Goal: Check status: Check status

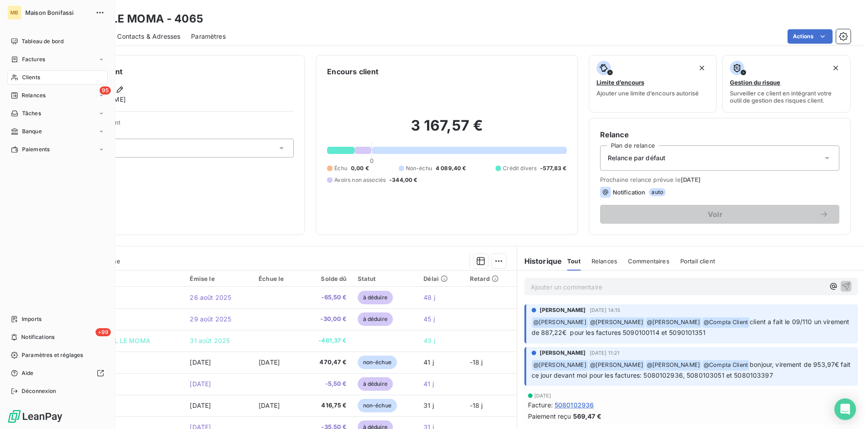
scroll to position [211, 0]
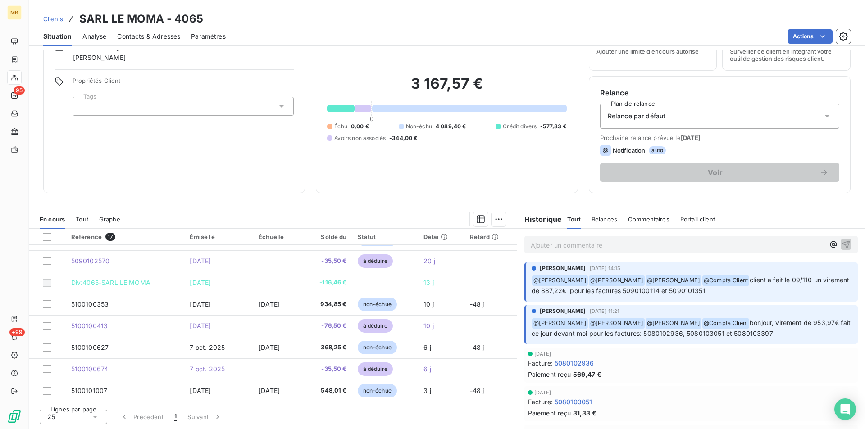
drag, startPoint x: 55, startPoint y: 18, endPoint x: 66, endPoint y: 17, distance: 11.3
click at [55, 18] on span "Clients" at bounding box center [53, 18] width 20 height 7
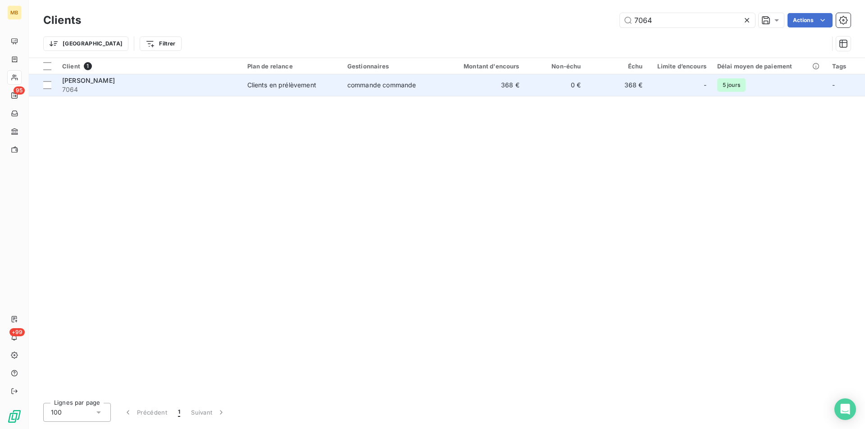
type input "7064"
click at [498, 77] on td "368 €" at bounding box center [483, 85] width 82 height 22
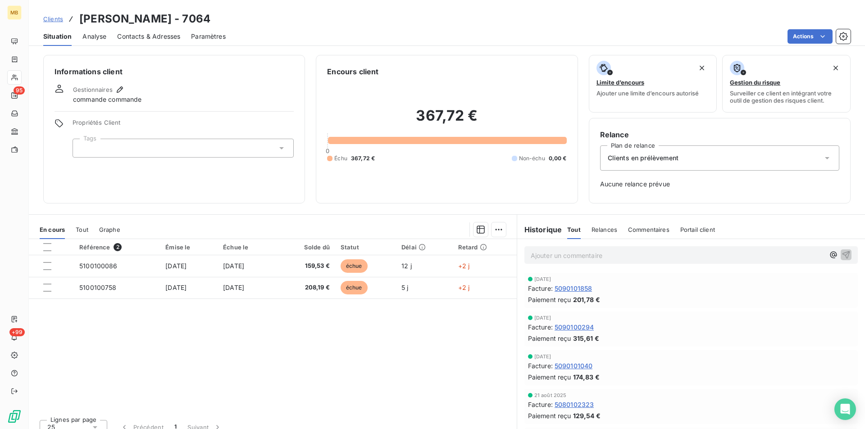
click at [582, 256] on p "Ajouter un commentaire ﻿" at bounding box center [678, 255] width 294 height 11
click at [829, 254] on icon "button" at bounding box center [833, 254] width 9 height 9
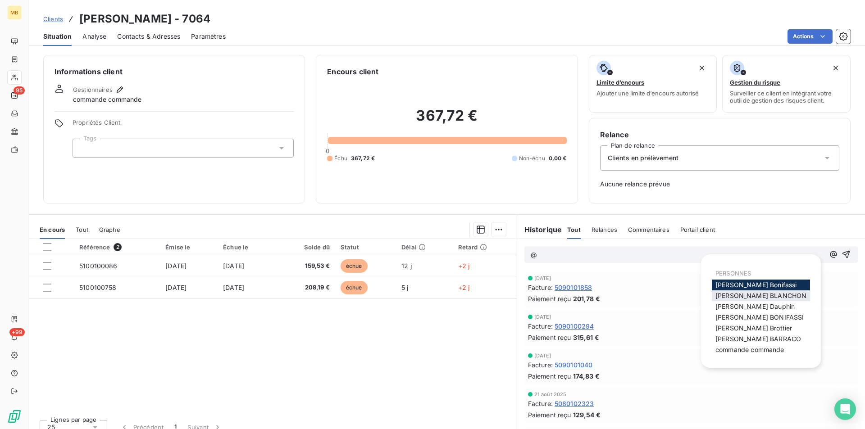
click at [742, 295] on span "[PERSON_NAME]" at bounding box center [760, 296] width 91 height 8
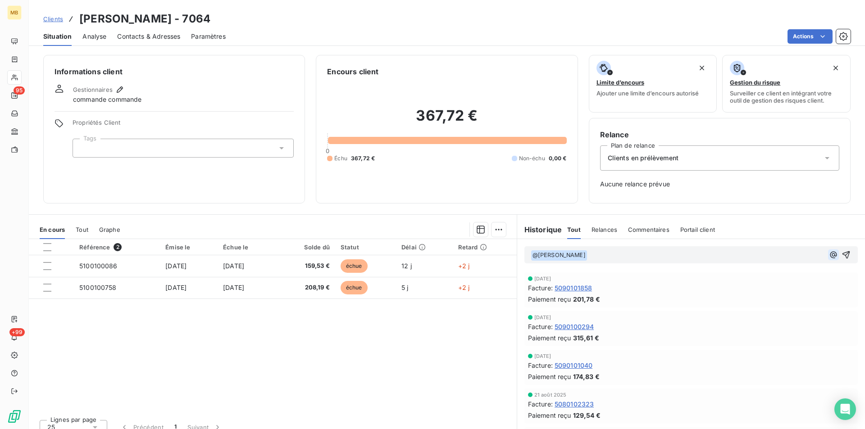
click at [829, 254] on icon "button" at bounding box center [833, 254] width 9 height 9
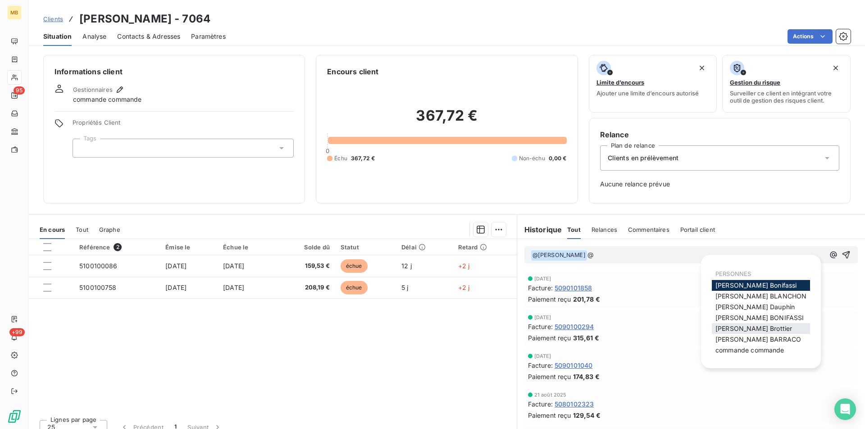
click at [756, 331] on span "[PERSON_NAME]" at bounding box center [753, 329] width 77 height 8
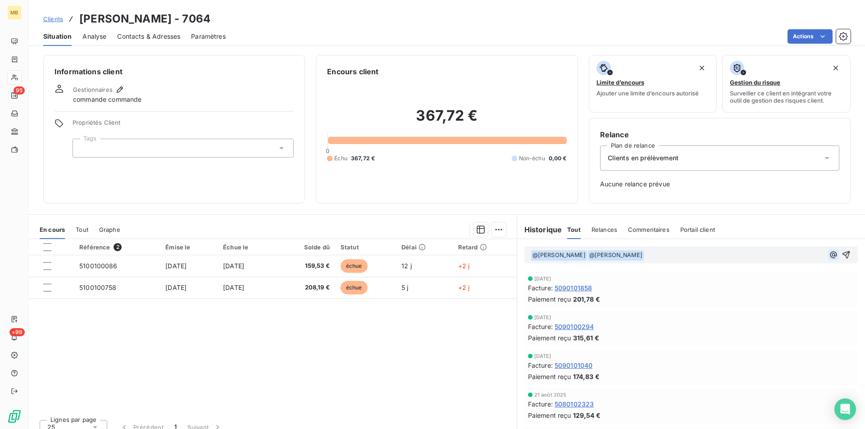
click at [829, 251] on icon "button" at bounding box center [833, 254] width 9 height 9
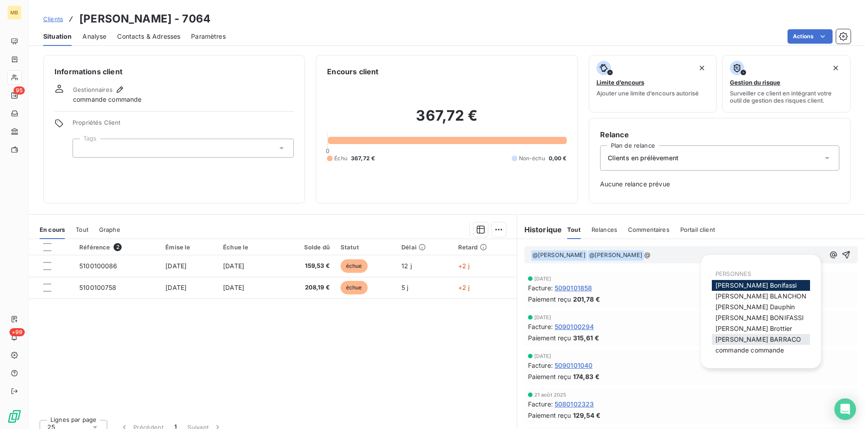
click at [755, 337] on span "[PERSON_NAME]" at bounding box center [758, 340] width 86 height 8
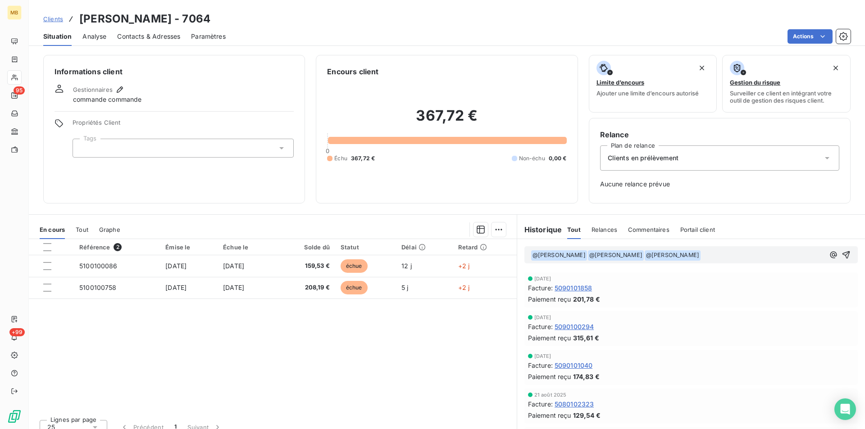
click at [625, 253] on span "@ [PERSON_NAME] ﻿" at bounding box center [616, 255] width 56 height 10
click at [830, 257] on icon "button" at bounding box center [833, 254] width 7 height 7
click at [760, 255] on p "﻿ @ [PERSON_NAME] ﻿ ﻿ @ [PERSON_NAME] ﻿ ﻿" at bounding box center [678, 255] width 294 height 11
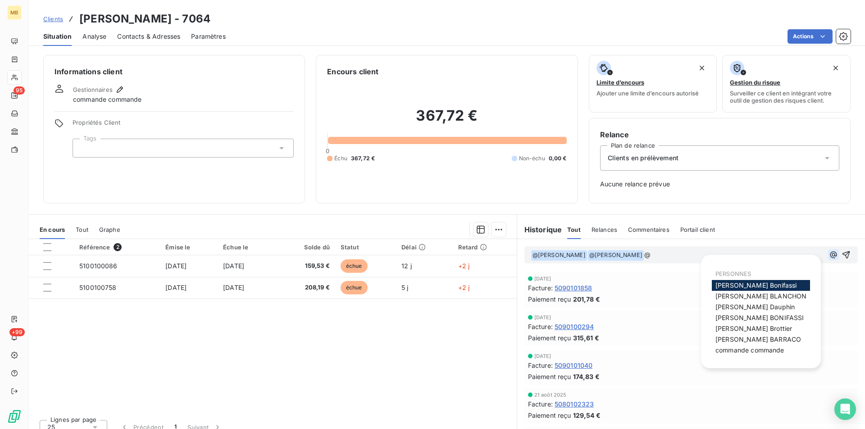
click at [829, 252] on icon "button" at bounding box center [833, 254] width 9 height 9
click at [758, 350] on span "commande commande" at bounding box center [749, 350] width 69 height 8
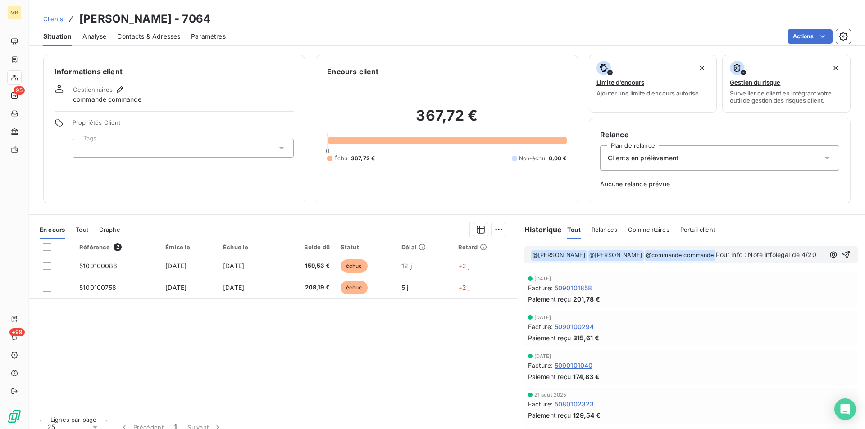
drag, startPoint x: 638, startPoint y: 265, endPoint x: 719, endPoint y: 256, distance: 81.5
click at [719, 256] on p "﻿ @ [PERSON_NAME] ﻿ ﻿ @ [PERSON_NAME] ﻿ ﻿ @ commande commande ﻿ Pour info : Not…" at bounding box center [678, 255] width 294 height 11
copy span "Pour info : Note infolegal de 4/20"
click at [842, 258] on icon "button" at bounding box center [846, 255] width 8 height 8
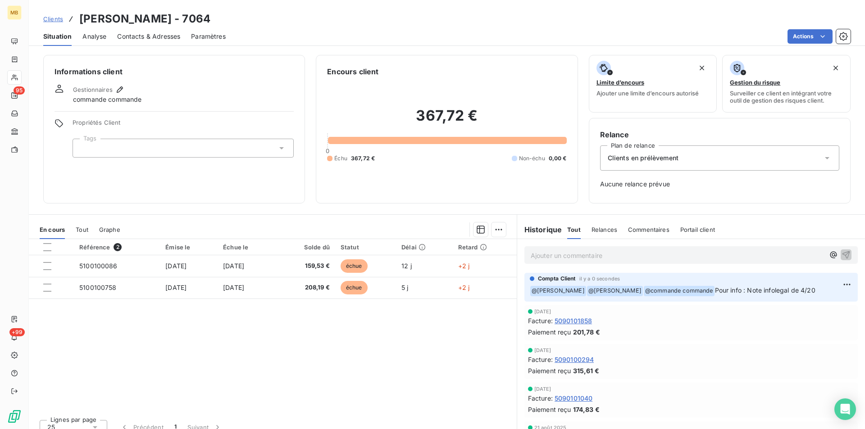
click at [53, 22] on span "Clients" at bounding box center [53, 18] width 20 height 7
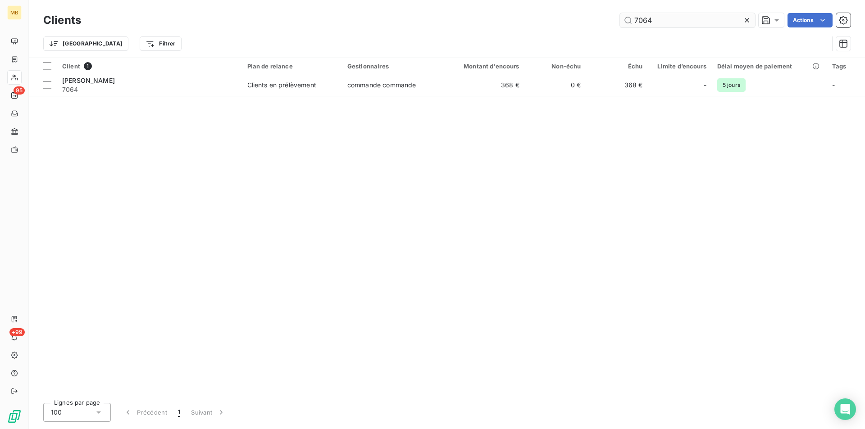
drag, startPoint x: 662, startPoint y: 21, endPoint x: 624, endPoint y: 21, distance: 37.8
click at [624, 21] on input "7064" at bounding box center [687, 20] width 135 height 14
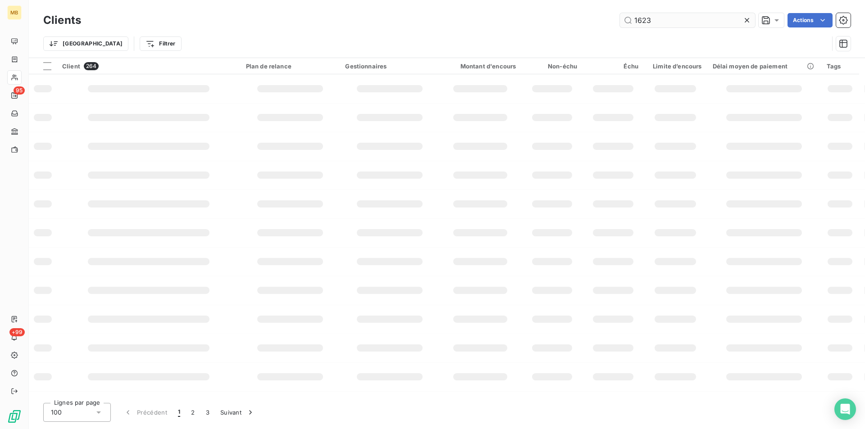
type input "1623"
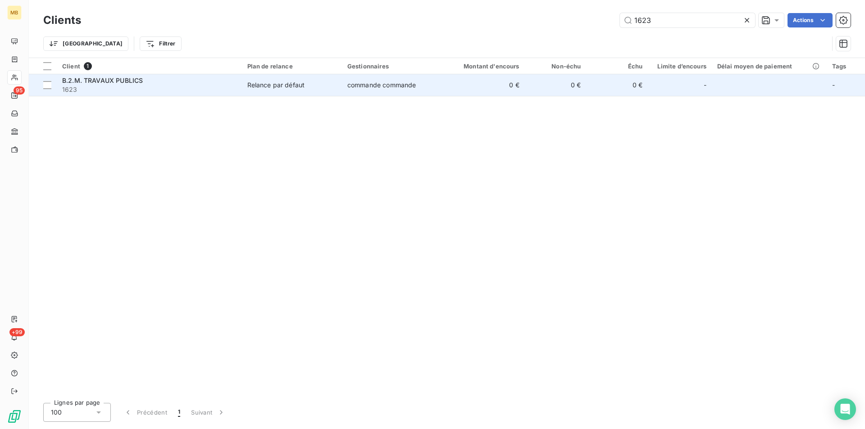
click at [442, 79] on td "commande commande" at bounding box center [392, 85] width 100 height 22
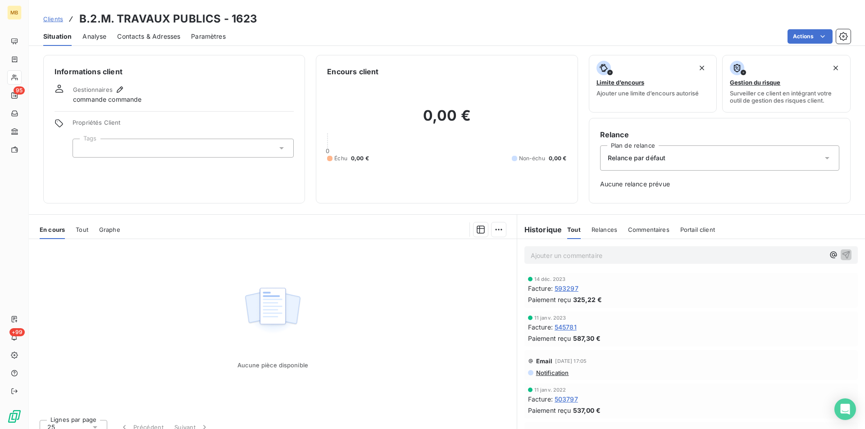
click at [54, 20] on span "Clients" at bounding box center [53, 18] width 20 height 7
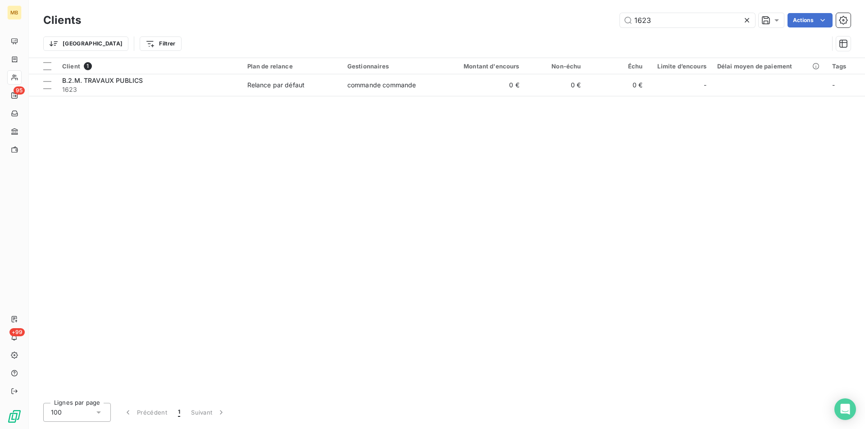
drag, startPoint x: 666, startPoint y: 22, endPoint x: 584, endPoint y: 25, distance: 82.0
click at [583, 24] on div "1623 Actions" at bounding box center [471, 20] width 758 height 14
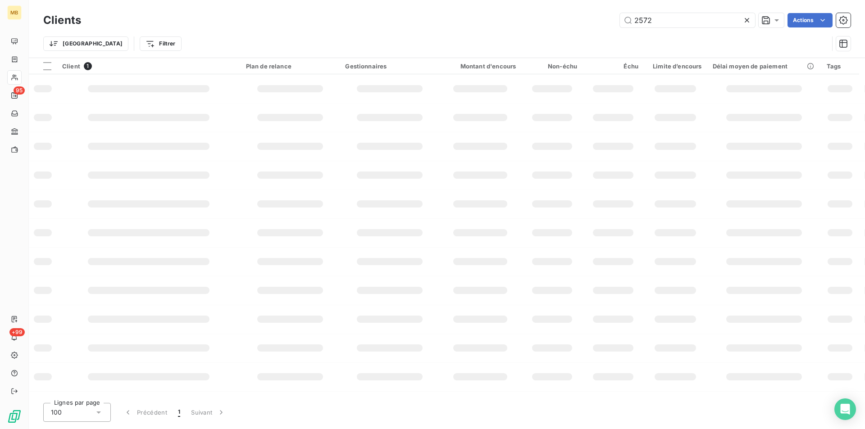
type input "2572"
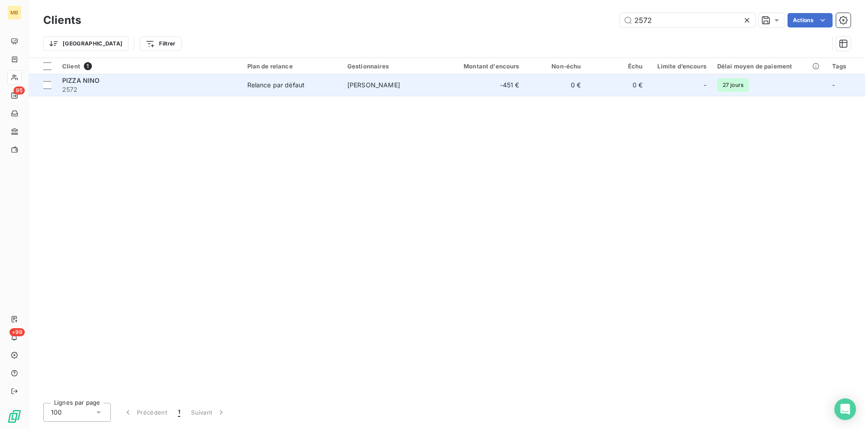
click at [468, 86] on td "-451 €" at bounding box center [483, 85] width 82 height 22
